Goal: Information Seeking & Learning: Learn about a topic

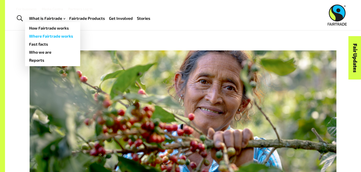
click at [54, 37] on link "Where Fairtrade works" at bounding box center [52, 36] width 55 height 8
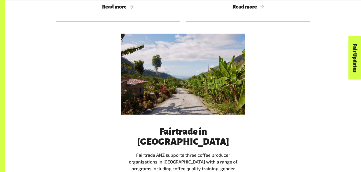
scroll to position [946, 0]
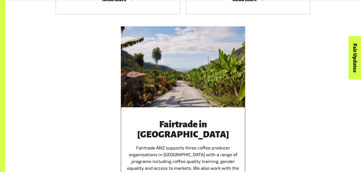
click at [220, 119] on div "Fairtrade in Timor-Leste Fairtrade ANZ supports three coffee producer organisat…" at bounding box center [183, 152] width 112 height 66
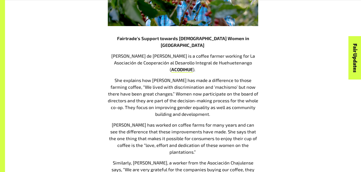
scroll to position [578, 0]
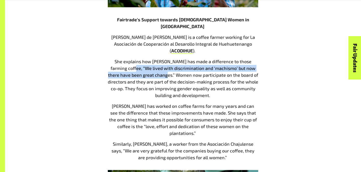
drag, startPoint x: 124, startPoint y: 40, endPoint x: 153, endPoint y: 49, distance: 31.3
click at [153, 59] on span "She explains how [PERSON_NAME] has made a difference to those farming coffee, “…" at bounding box center [183, 78] width 150 height 39
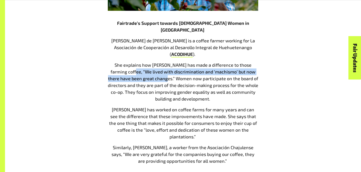
scroll to position [575, 0]
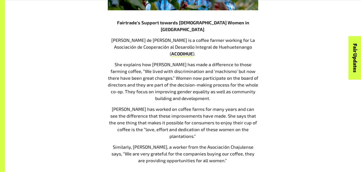
click at [154, 62] on span "She explains how [PERSON_NAME] has made a difference to those farming coffee, “…" at bounding box center [183, 81] width 150 height 39
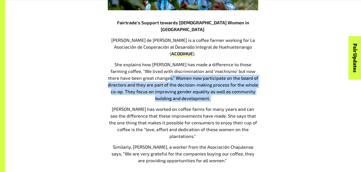
drag, startPoint x: 154, startPoint y: 50, endPoint x: 206, endPoint y: 72, distance: 56.7
click at [206, 72] on p "She explains how [PERSON_NAME] has made a difference to those farming coffee, “…" at bounding box center [183, 81] width 150 height 41
click at [206, 71] on p "She explains how [PERSON_NAME] has made a difference to those farming coffee, “…" at bounding box center [183, 81] width 150 height 41
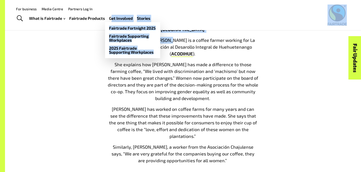
drag, startPoint x: 160, startPoint y: 21, endPoint x: 111, endPoint y: 21, distance: 49.1
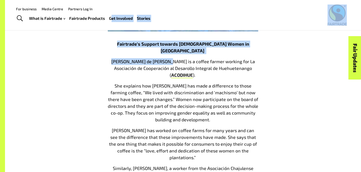
scroll to position [552, 0]
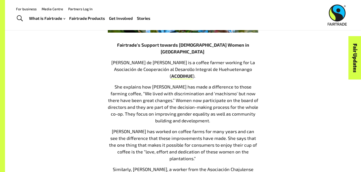
click at [152, 93] on p "She explains how [PERSON_NAME] has made a difference to those farming coffee, “…" at bounding box center [183, 103] width 150 height 41
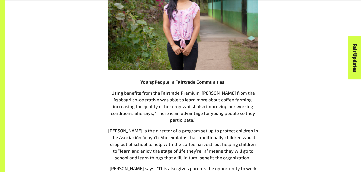
scroll to position [779, 0]
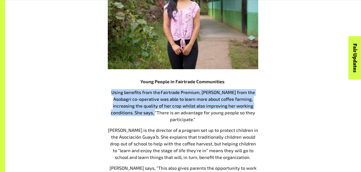
drag, startPoint x: 109, startPoint y: 58, endPoint x: 152, endPoint y: 78, distance: 47.1
click at [152, 89] on p "Using benefits from the Fairtrade Premium, [PERSON_NAME] from the Asobagri co-o…" at bounding box center [183, 106] width 150 height 34
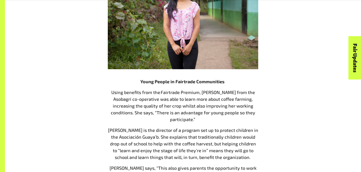
click at [197, 89] on p "Using benefits from the Fairtrade Premium, [PERSON_NAME] from the Asobagri co-o…" at bounding box center [183, 106] width 150 height 34
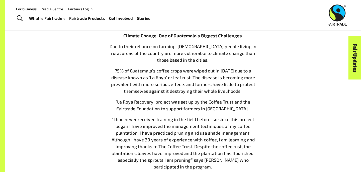
scroll to position [1039, 0]
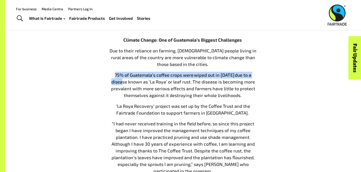
drag, startPoint x: 108, startPoint y: 39, endPoint x: 261, endPoint y: 41, distance: 153.4
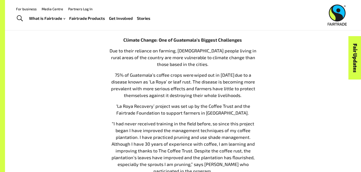
click at [168, 121] on span "“I had never received training in the field before, so since this project began…" at bounding box center [183, 147] width 143 height 53
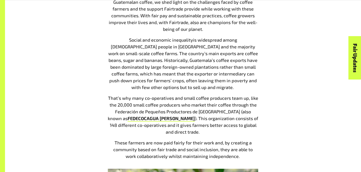
scroll to position [318, 0]
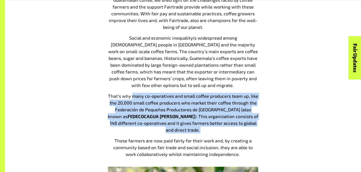
drag, startPoint x: 132, startPoint y: 89, endPoint x: 260, endPoint y: 116, distance: 130.2
